Goal: Task Accomplishment & Management: Complete application form

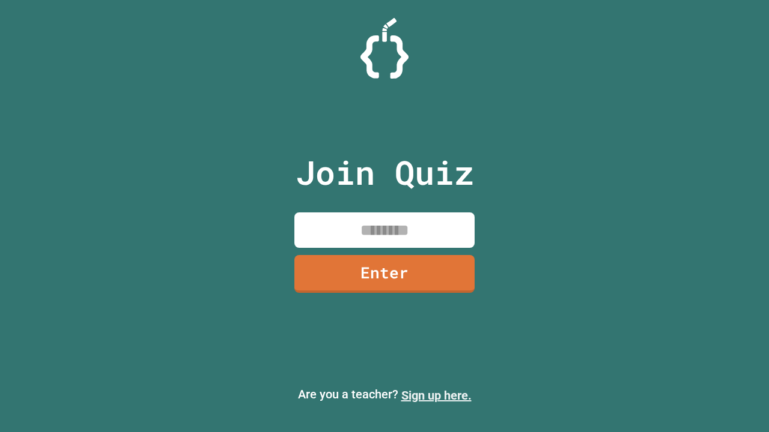
click at [436, 396] on link "Sign up here." at bounding box center [436, 396] width 70 height 14
